Goal: Task Accomplishment & Management: Use online tool/utility

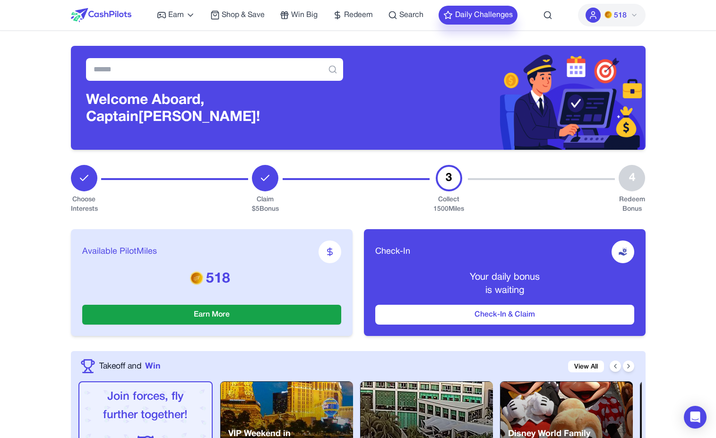
click at [501, 18] on button "Daily Challenges" at bounding box center [477, 15] width 79 height 19
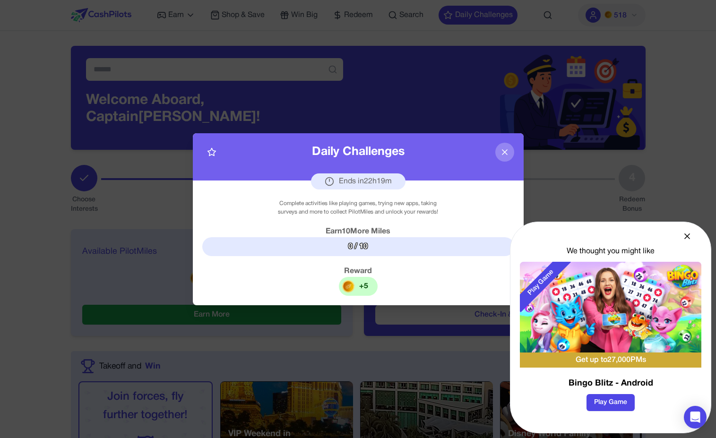
click at [690, 236] on icon at bounding box center [686, 235] width 9 height 9
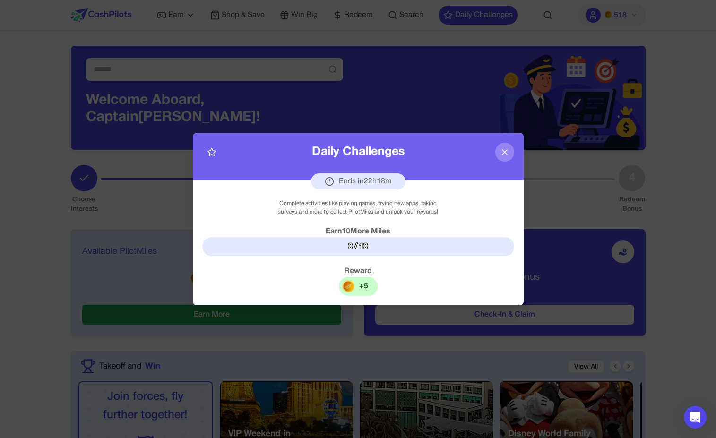
click at [507, 150] on icon at bounding box center [504, 151] width 9 height 9
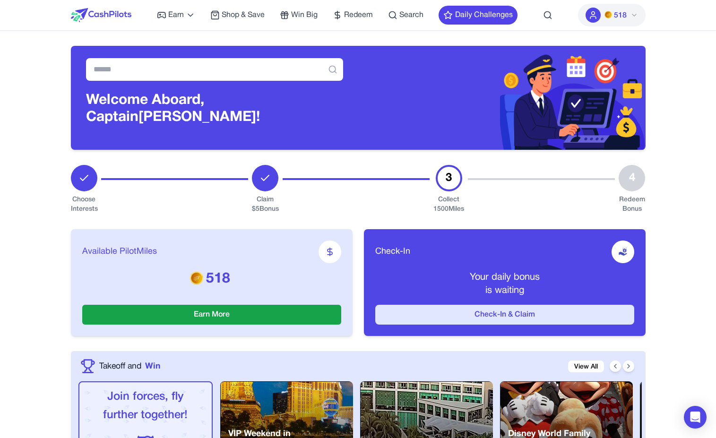
click at [412, 316] on button "Check-In & Claim" at bounding box center [504, 315] width 259 height 20
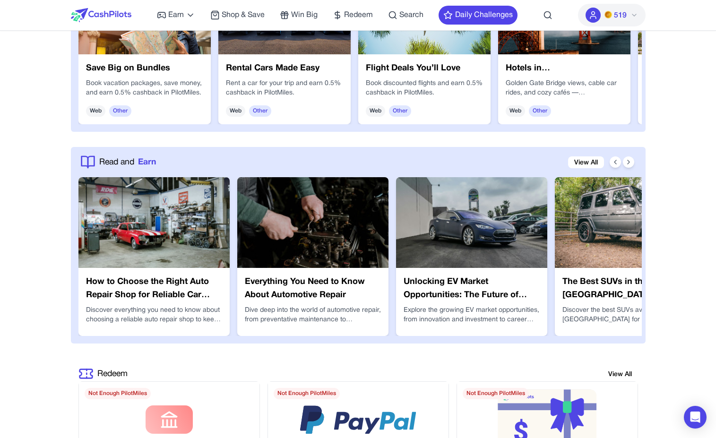
scroll to position [1458, 0]
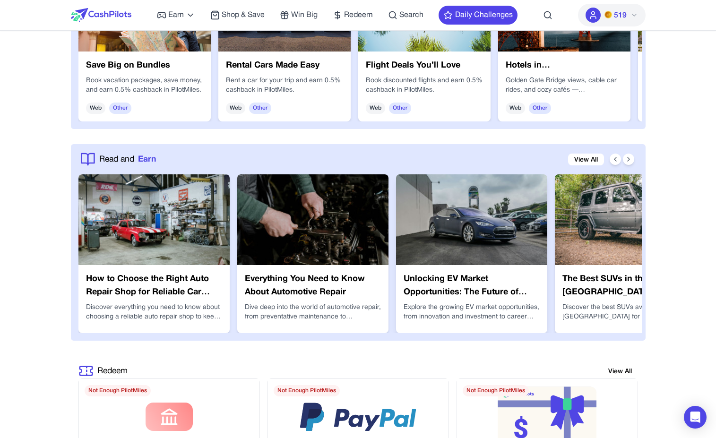
click at [453, 284] on h3 "Unlocking EV Market Opportunities: The Future of Electric Mobility" at bounding box center [471, 286] width 136 height 26
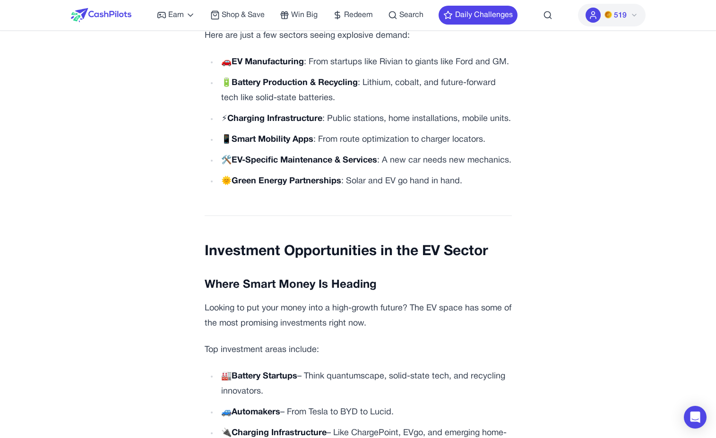
scroll to position [1152, 0]
